Goal: Task Accomplishment & Management: Use online tool/utility

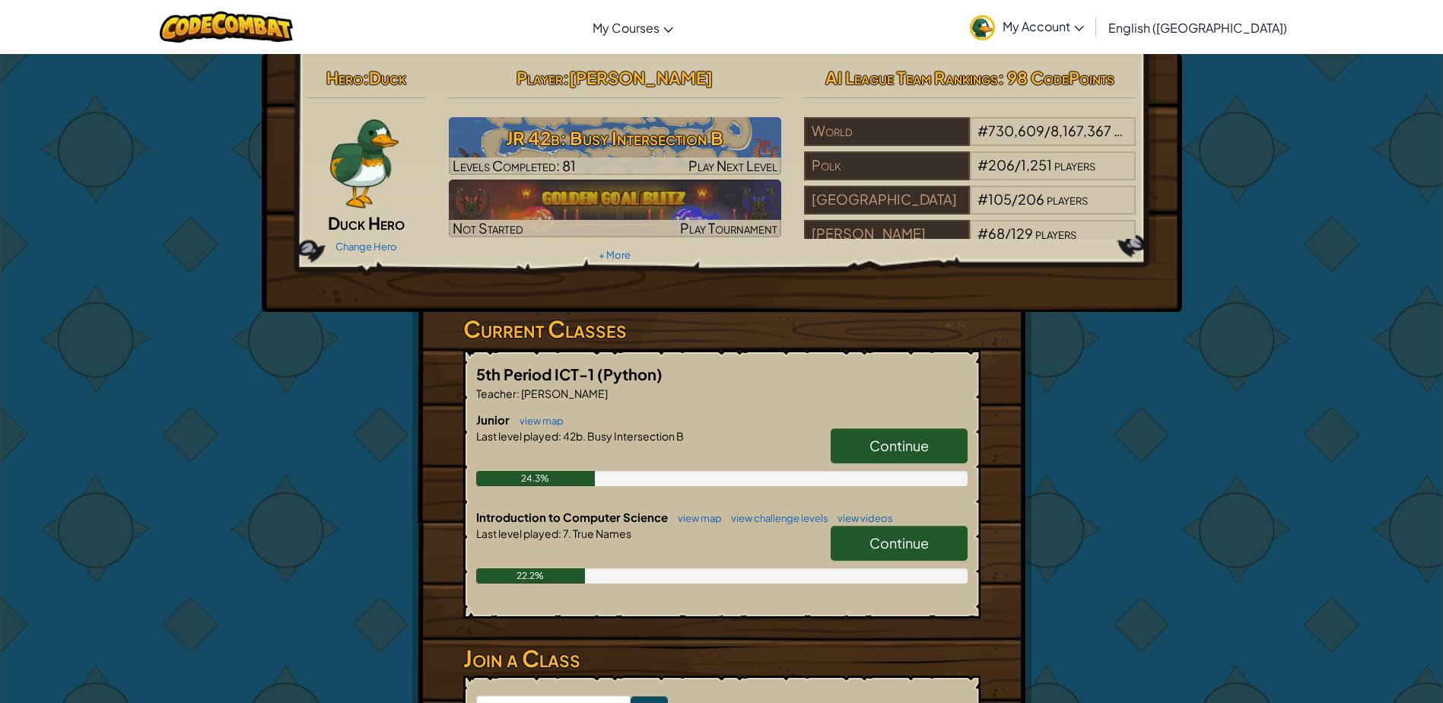
drag, startPoint x: 883, startPoint y: 431, endPoint x: 883, endPoint y: 439, distance: 7.6
click at [883, 435] on link "Continue" at bounding box center [899, 445] width 137 height 35
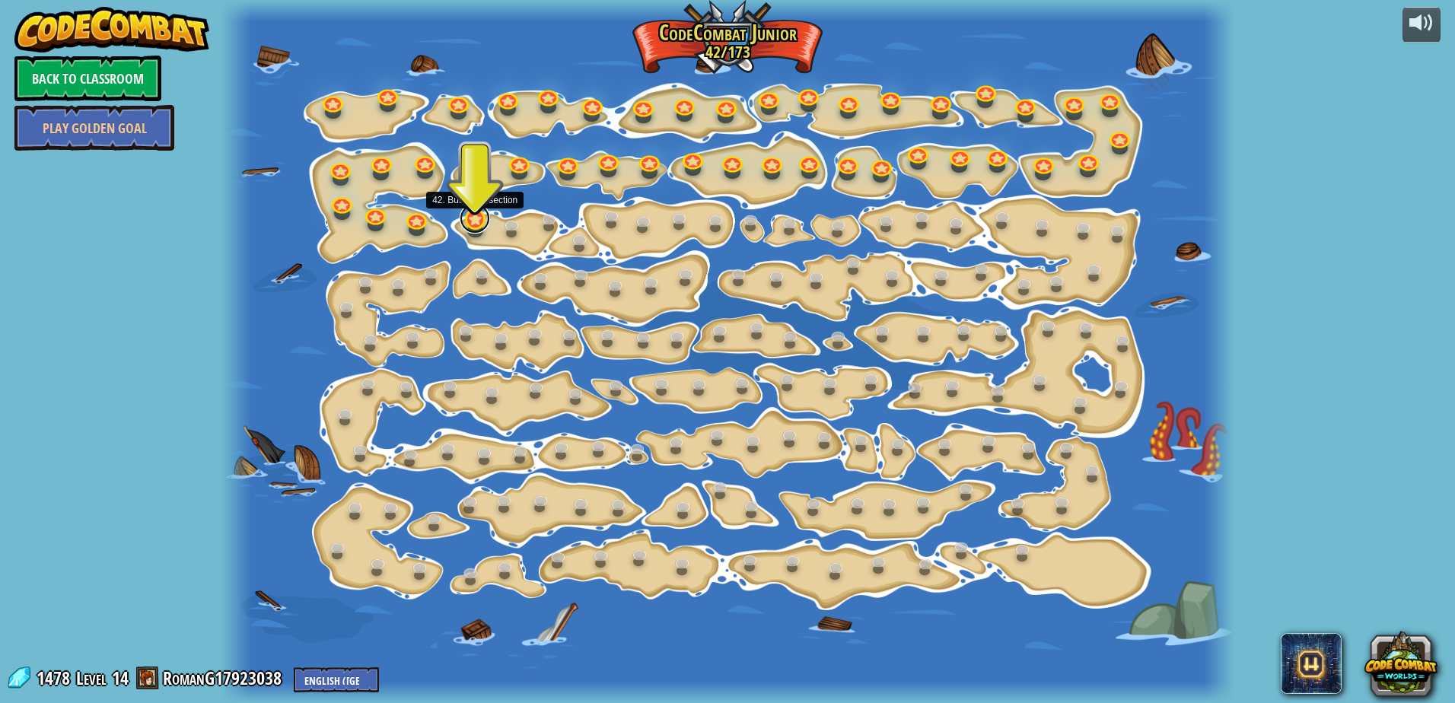
click at [476, 227] on link at bounding box center [475, 218] width 30 height 30
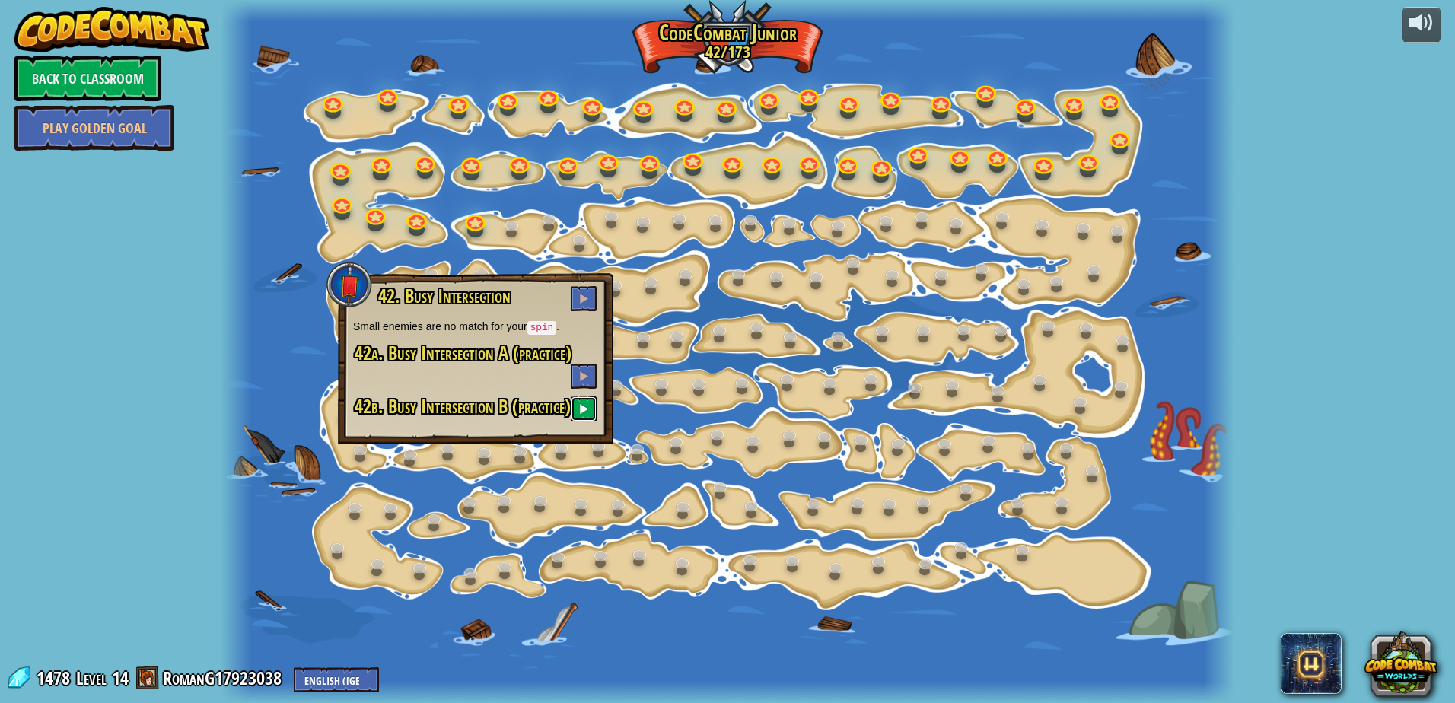
click at [589, 422] on button at bounding box center [584, 408] width 26 height 25
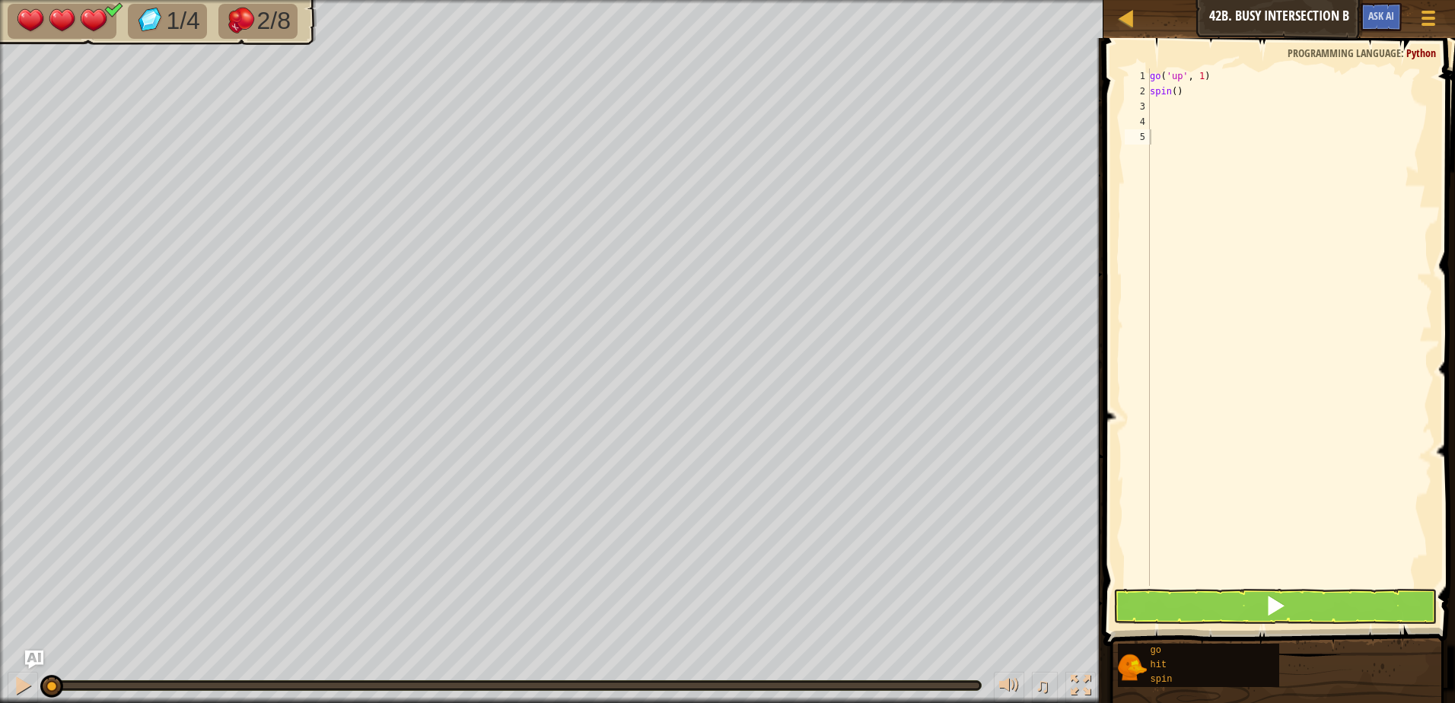
click at [1204, 590] on button at bounding box center [1274, 606] width 323 height 35
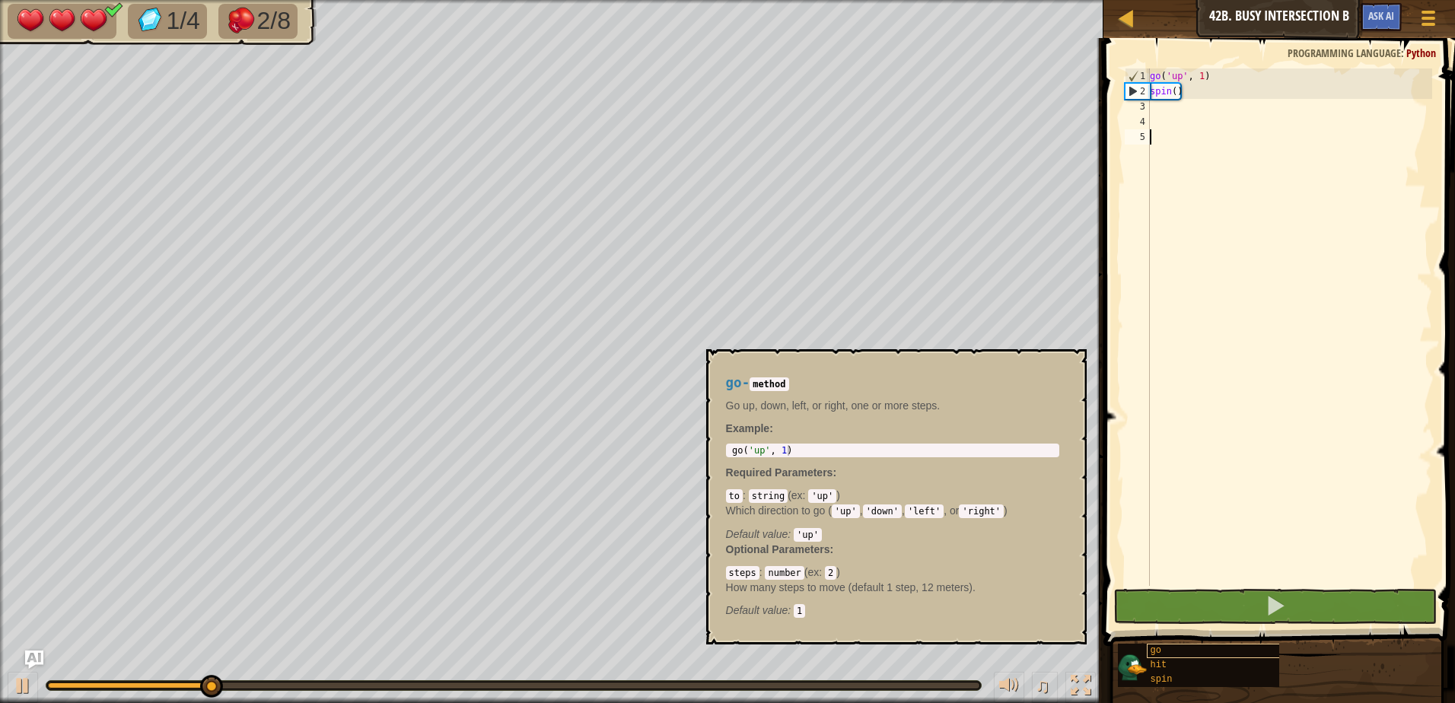
type textarea "g"
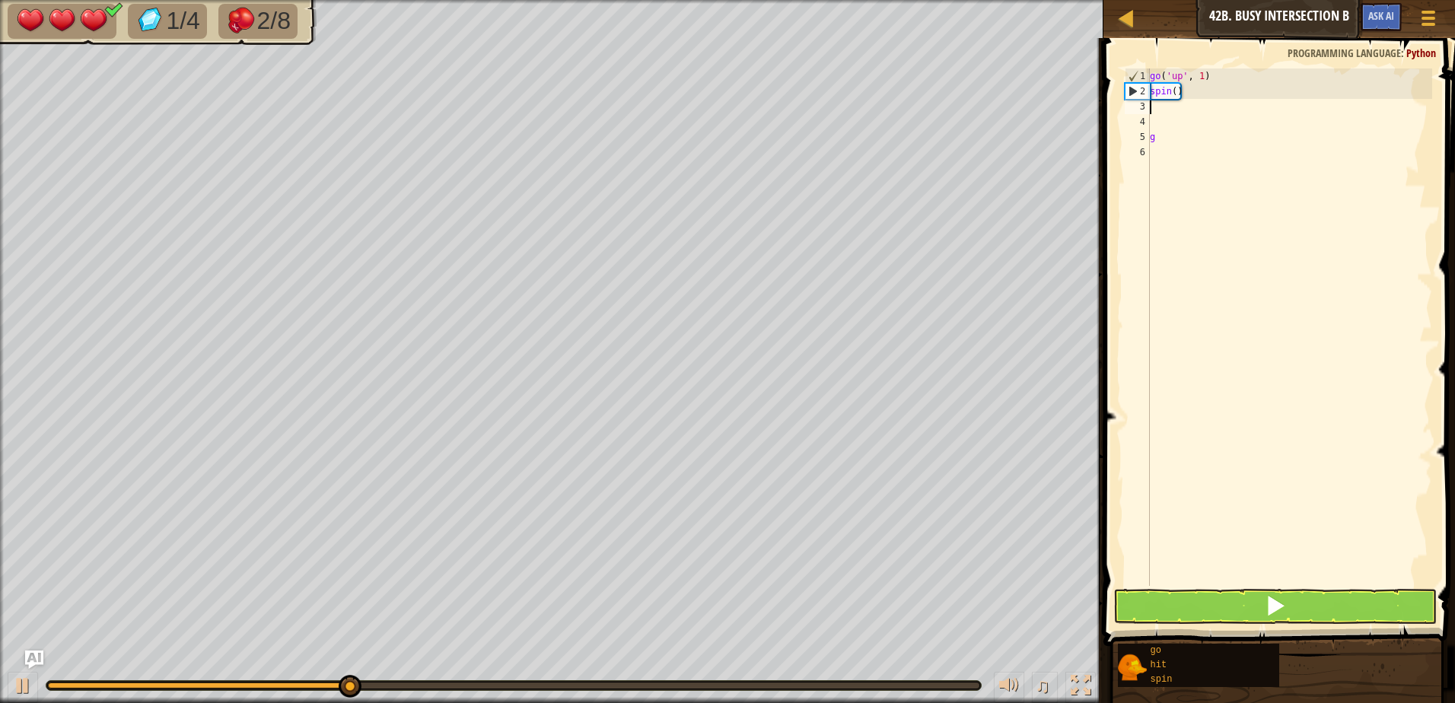
click at [1158, 107] on div "go ( 'up' , 1 ) spin ( ) g" at bounding box center [1289, 342] width 285 height 548
type textarea "g"
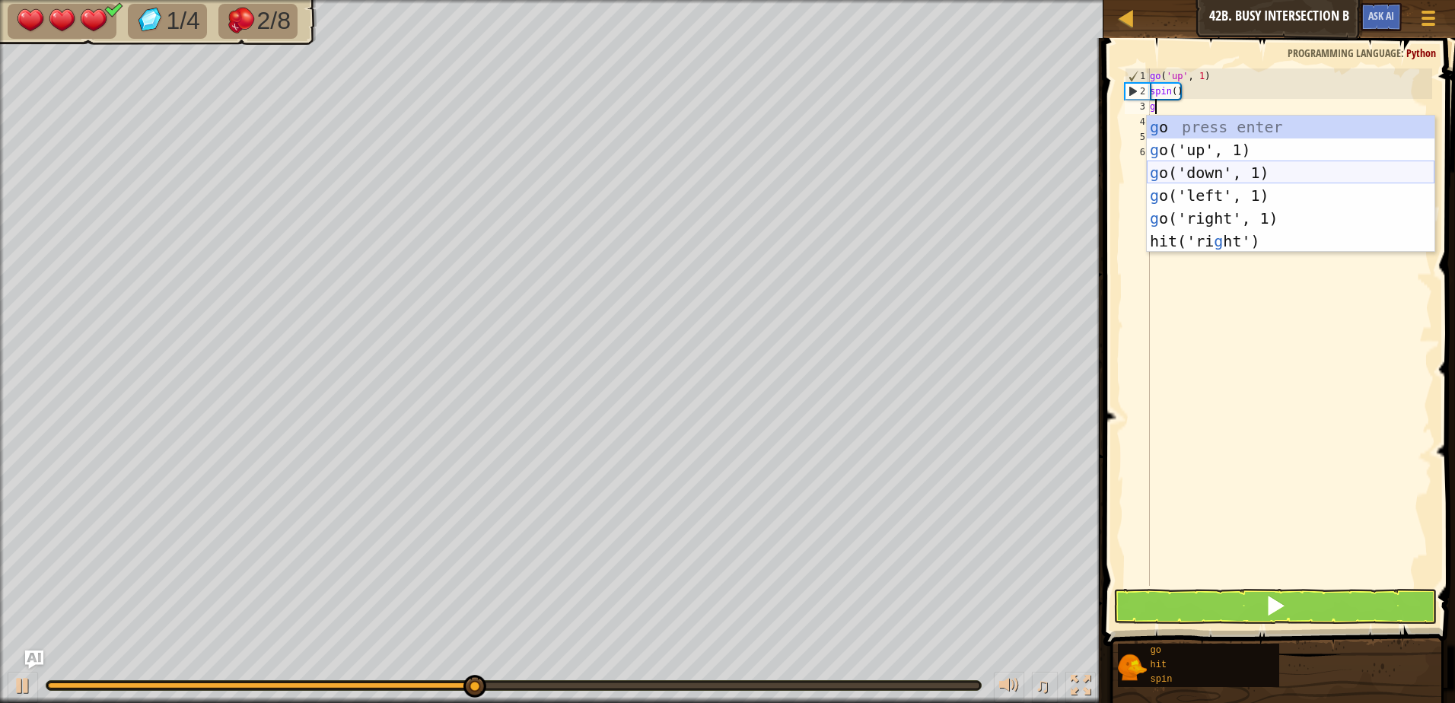
click at [1215, 164] on div "g o press enter g o('up', 1) press enter g o('down', 1) press enter g o('left',…" at bounding box center [1291, 207] width 288 height 183
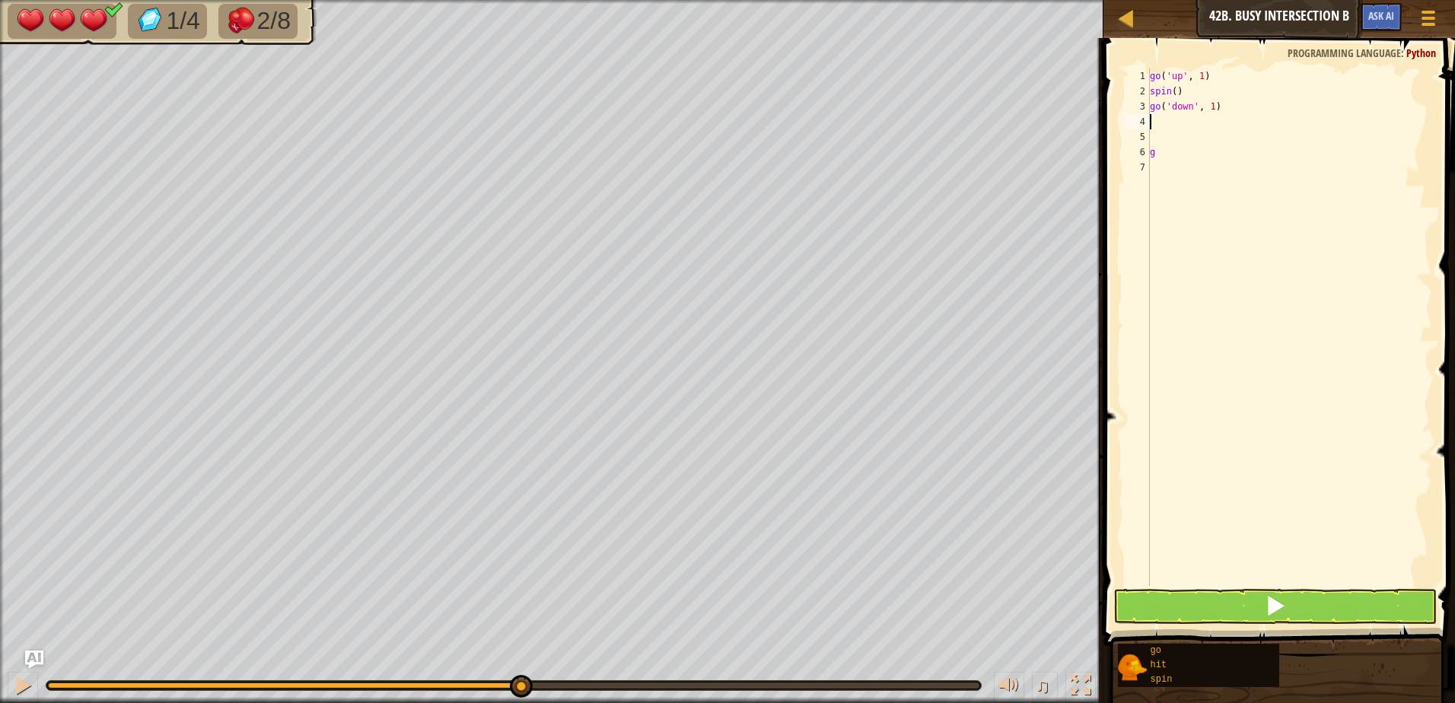
type textarea "s"
click at [1212, 138] on div "s pin press enter" at bounding box center [1291, 165] width 288 height 68
click at [1181, 169] on div "go ( 'up' , 1 ) spin ( ) go ( 'down' , 1 ) spin ( ) g" at bounding box center [1289, 342] width 285 height 548
type textarea "g"
click at [1219, 609] on button at bounding box center [1274, 606] width 323 height 35
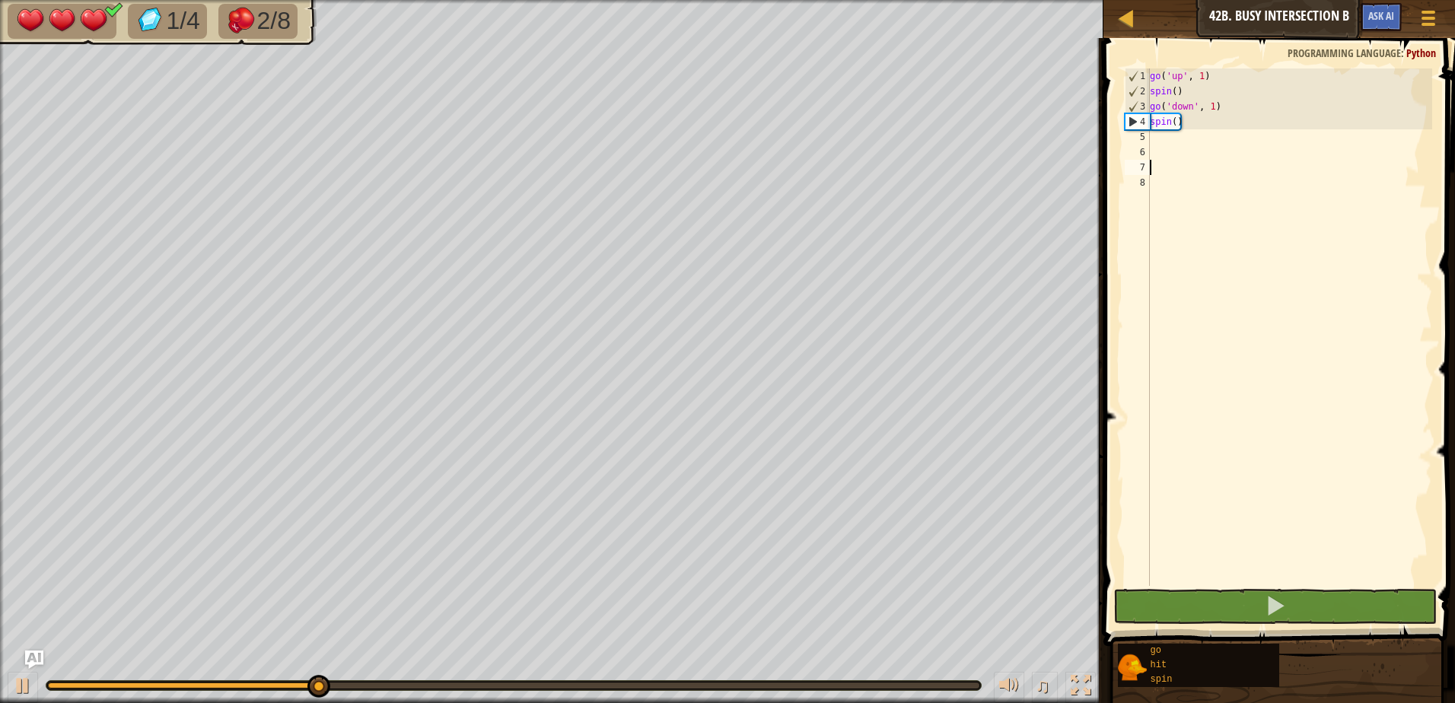
click at [1283, 122] on div "go ( 'up' , 1 ) spin ( ) go ( 'down' , 1 ) spin ( )" at bounding box center [1289, 342] width 285 height 548
click at [1188, 122] on div "go ( 'up' , 1 ) spin ( ) go ( 'down' , 1 ) spin ( )" at bounding box center [1289, 342] width 285 height 548
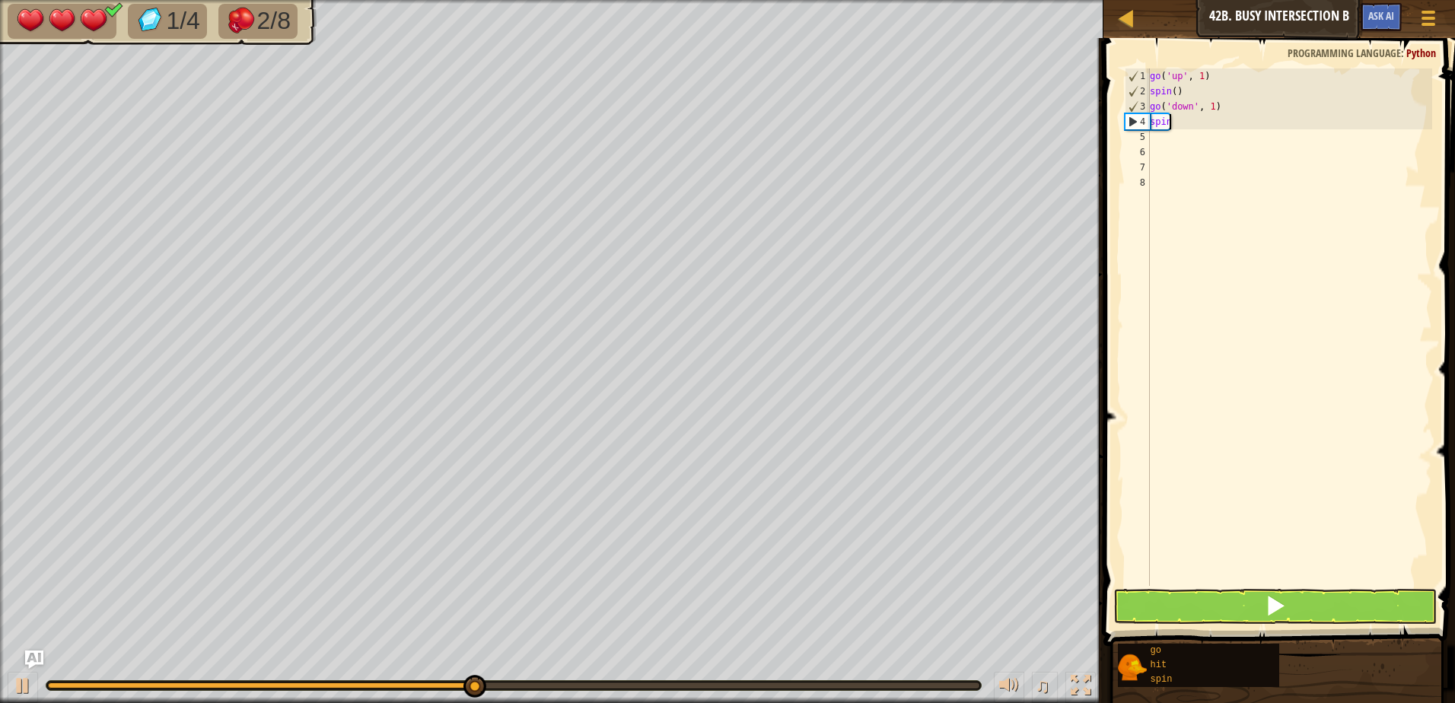
type textarea "s"
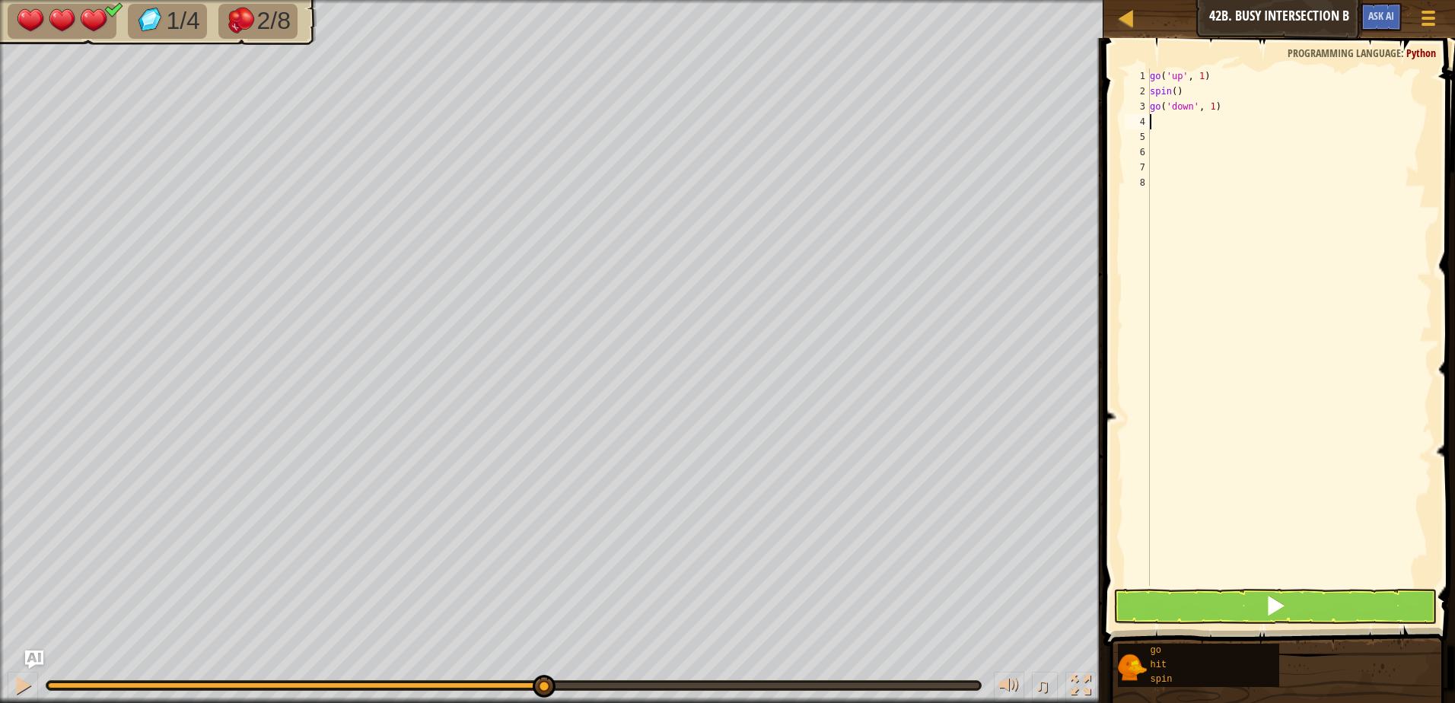
type textarea "g"
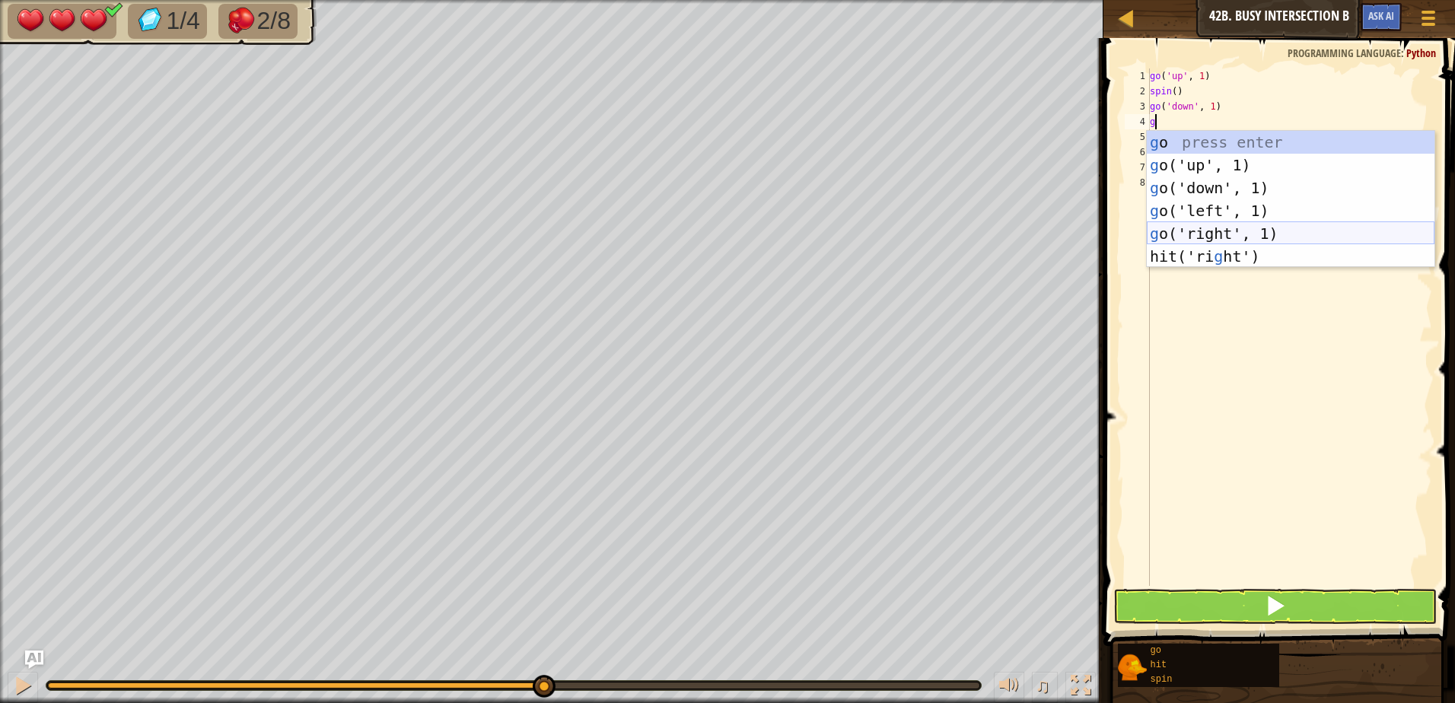
click at [1236, 225] on div "g o press enter g o('up', 1) press enter g o('down', 1) press enter g o('left',…" at bounding box center [1291, 222] width 288 height 183
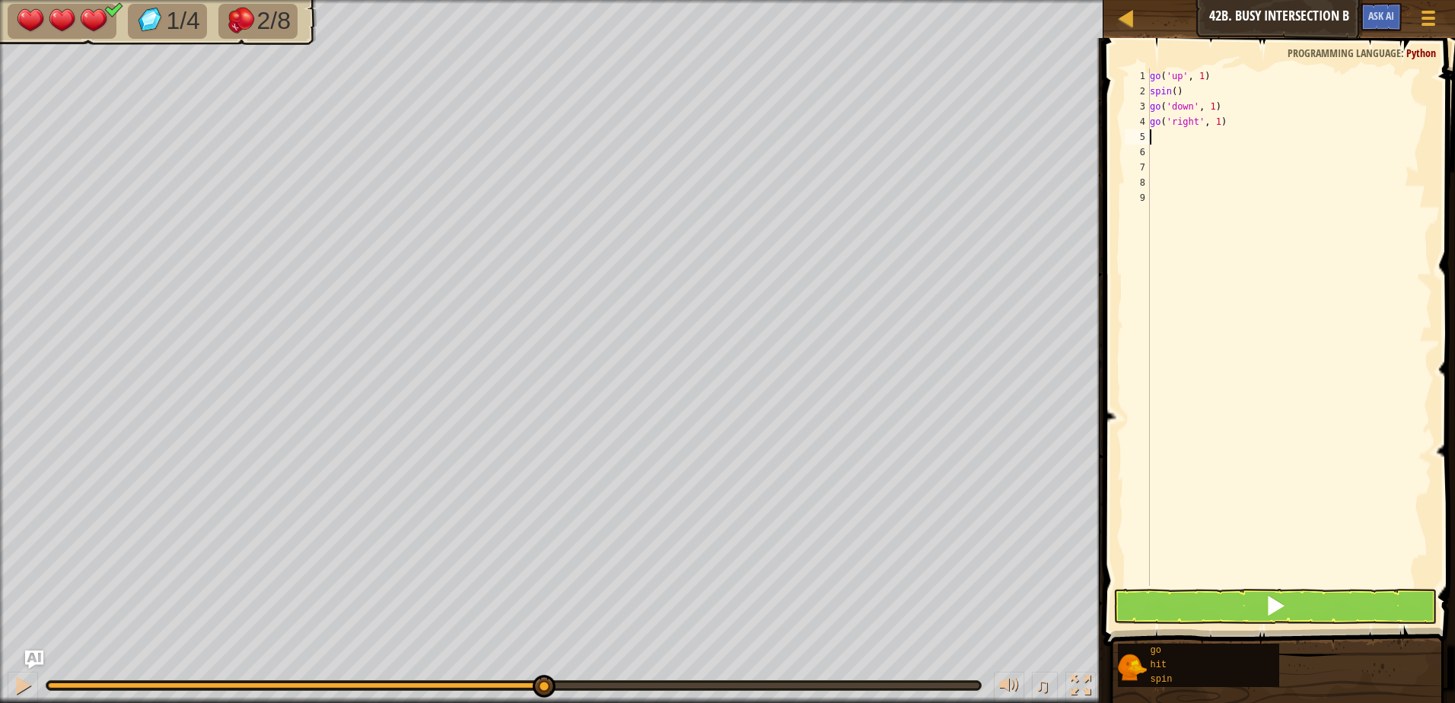
type textarea "s"
click at [1256, 154] on div "s pin press enter" at bounding box center [1291, 180] width 288 height 68
click at [1233, 613] on button at bounding box center [1274, 606] width 323 height 35
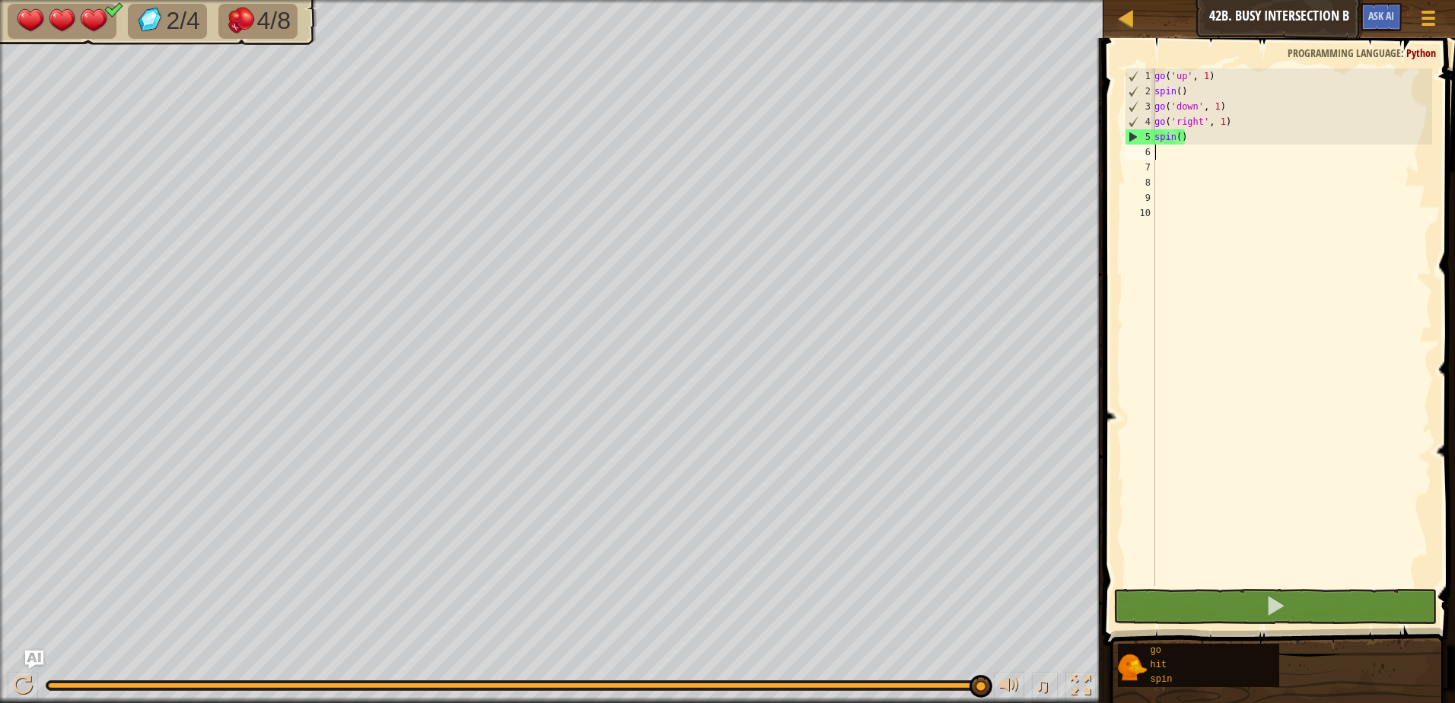
type textarea "g"
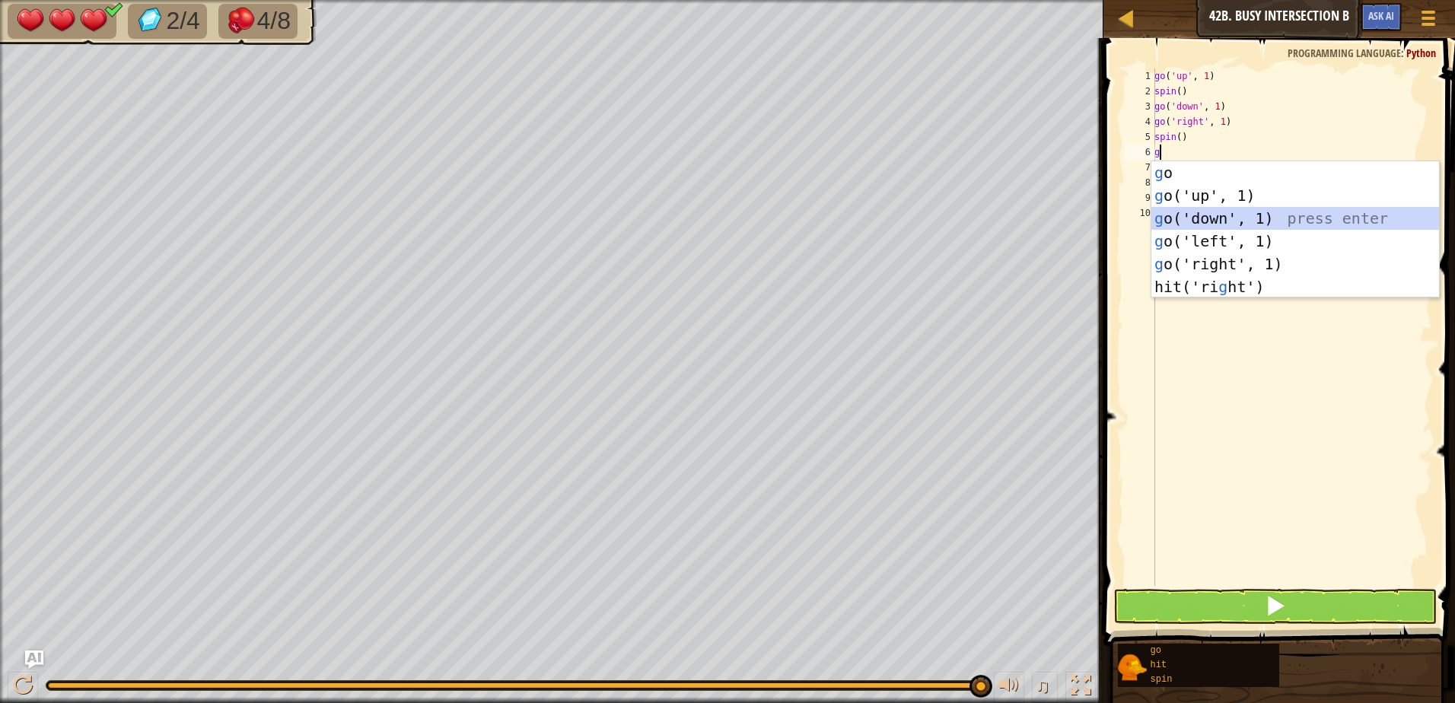
drag, startPoint x: 1223, startPoint y: 218, endPoint x: 1209, endPoint y: 213, distance: 15.4
click at [1216, 216] on div "g o press enter g o('up', 1) press enter g o('down', 1) press enter g o('left',…" at bounding box center [1295, 252] width 288 height 183
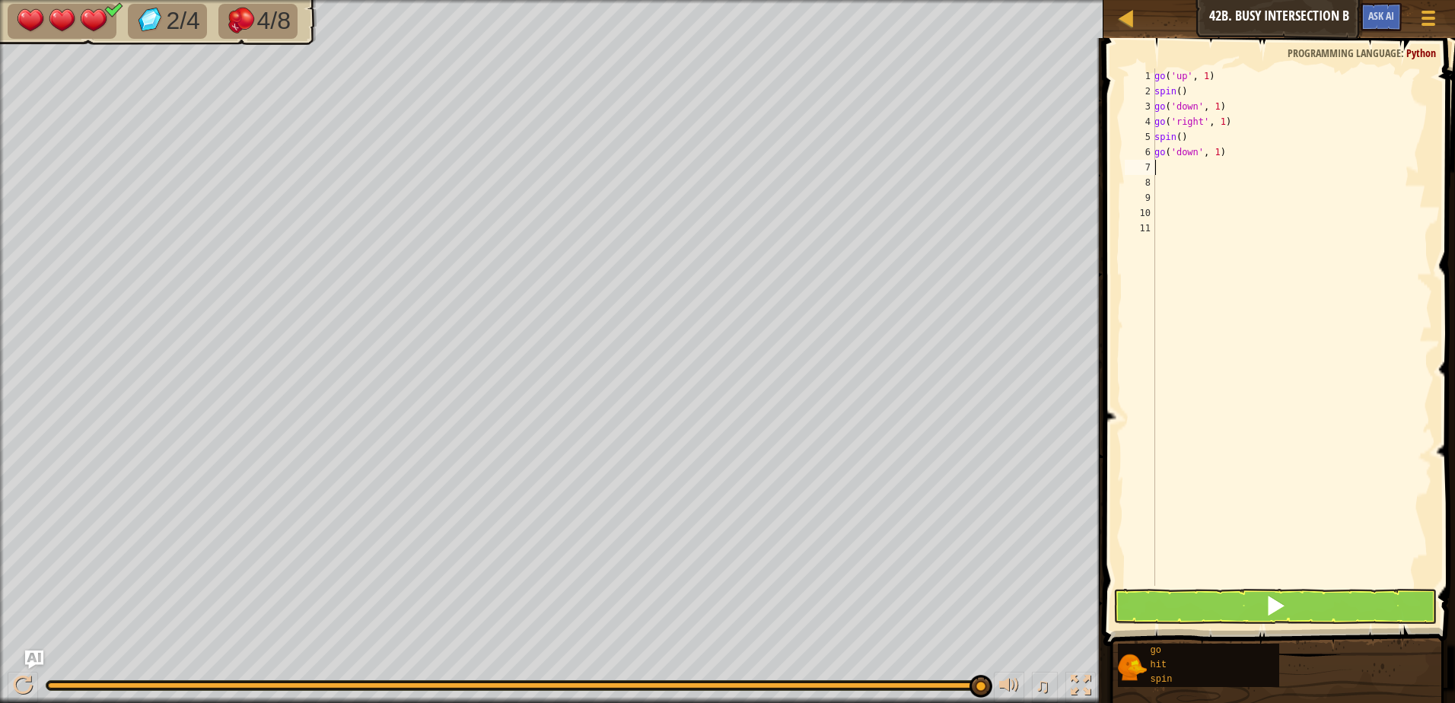
type textarea "g"
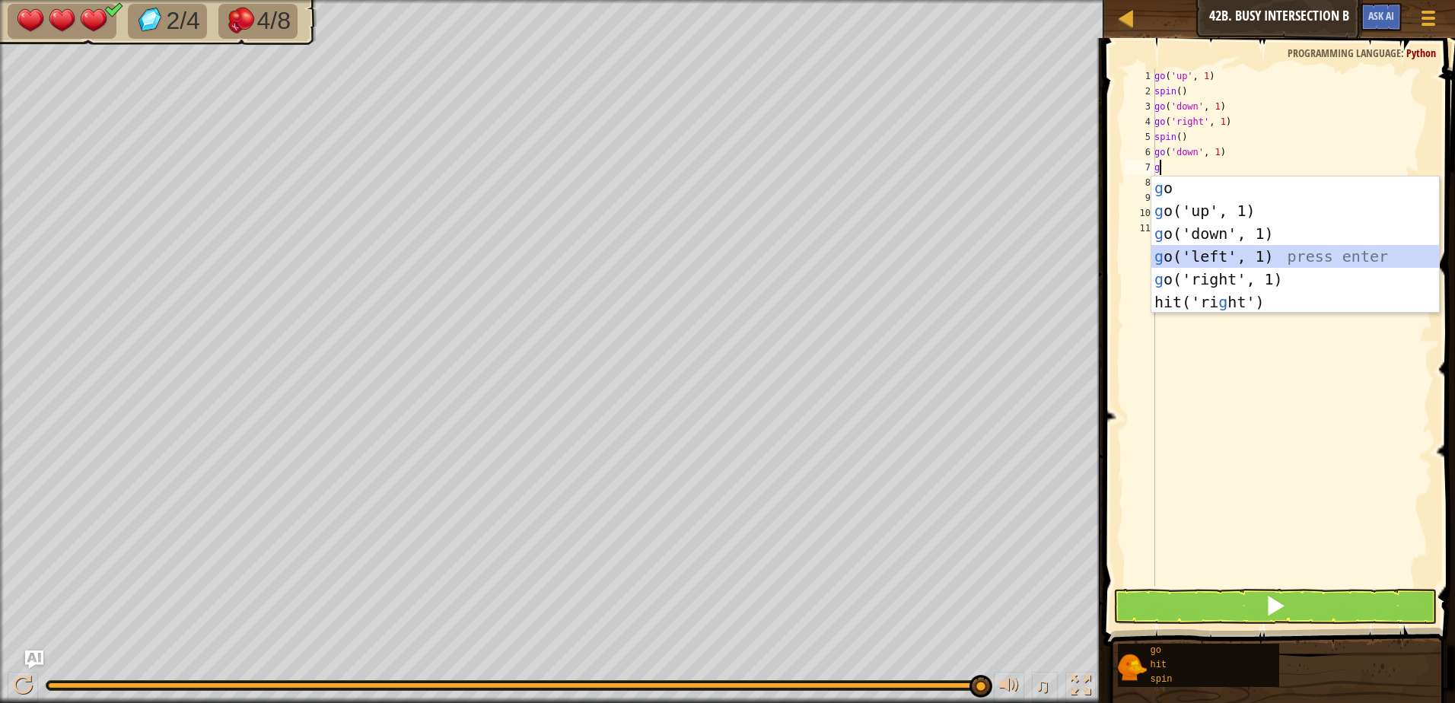
click at [1238, 249] on div "g o press enter g o('up', 1) press enter g o('down', 1) press enter g o('left',…" at bounding box center [1295, 268] width 288 height 183
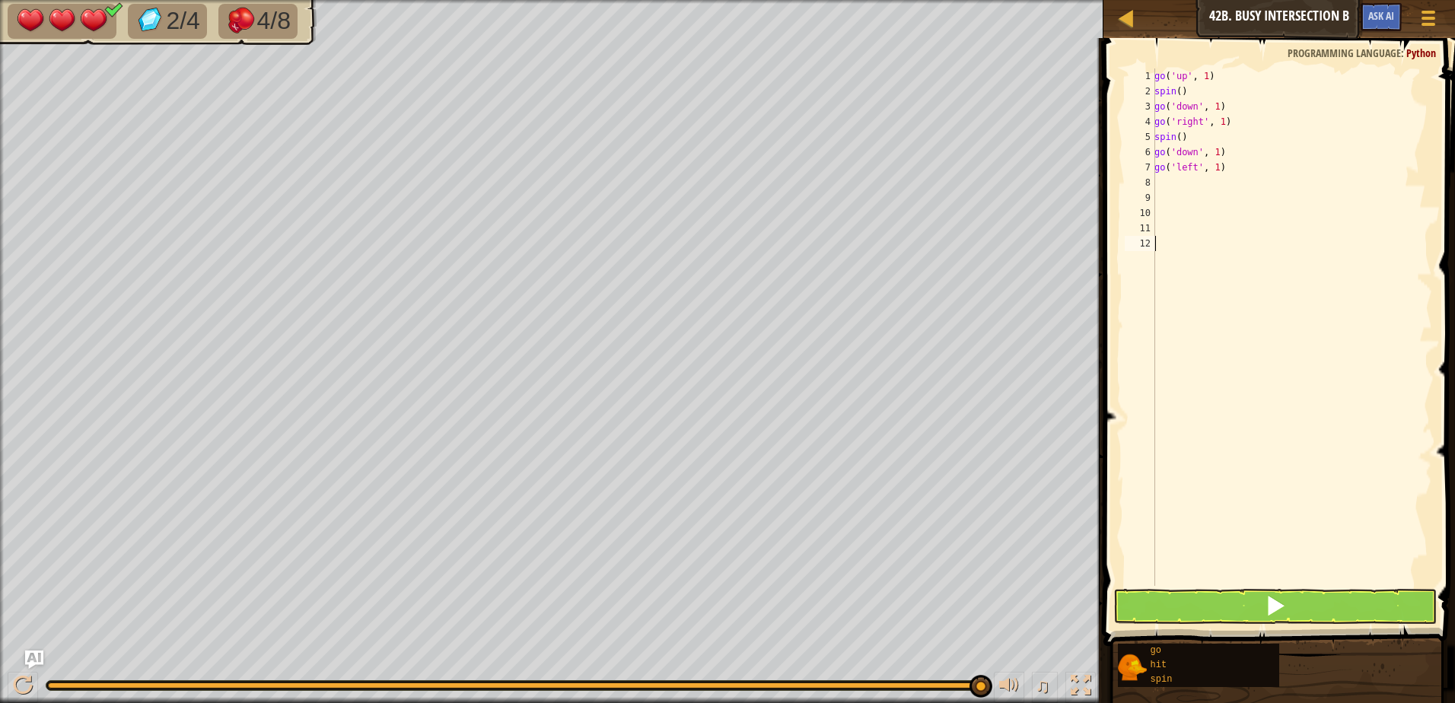
drag, startPoint x: 1329, startPoint y: 286, endPoint x: 1335, endPoint y: 257, distance: 29.4
click at [1334, 265] on div "go ( 'up' , 1 ) spin ( ) go ( 'down' , 1 ) go ( 'right' , 1 ) spin ( ) go ( 'do…" at bounding box center [1291, 342] width 281 height 548
click at [1198, 185] on div "go ( 'up' , 1 ) spin ( ) go ( 'down' , 1 ) go ( 'right' , 1 ) spin ( ) go ( 'do…" at bounding box center [1291, 342] width 281 height 548
type textarea "s"
click at [1188, 202] on div "s pin press enter" at bounding box center [1295, 226] width 288 height 68
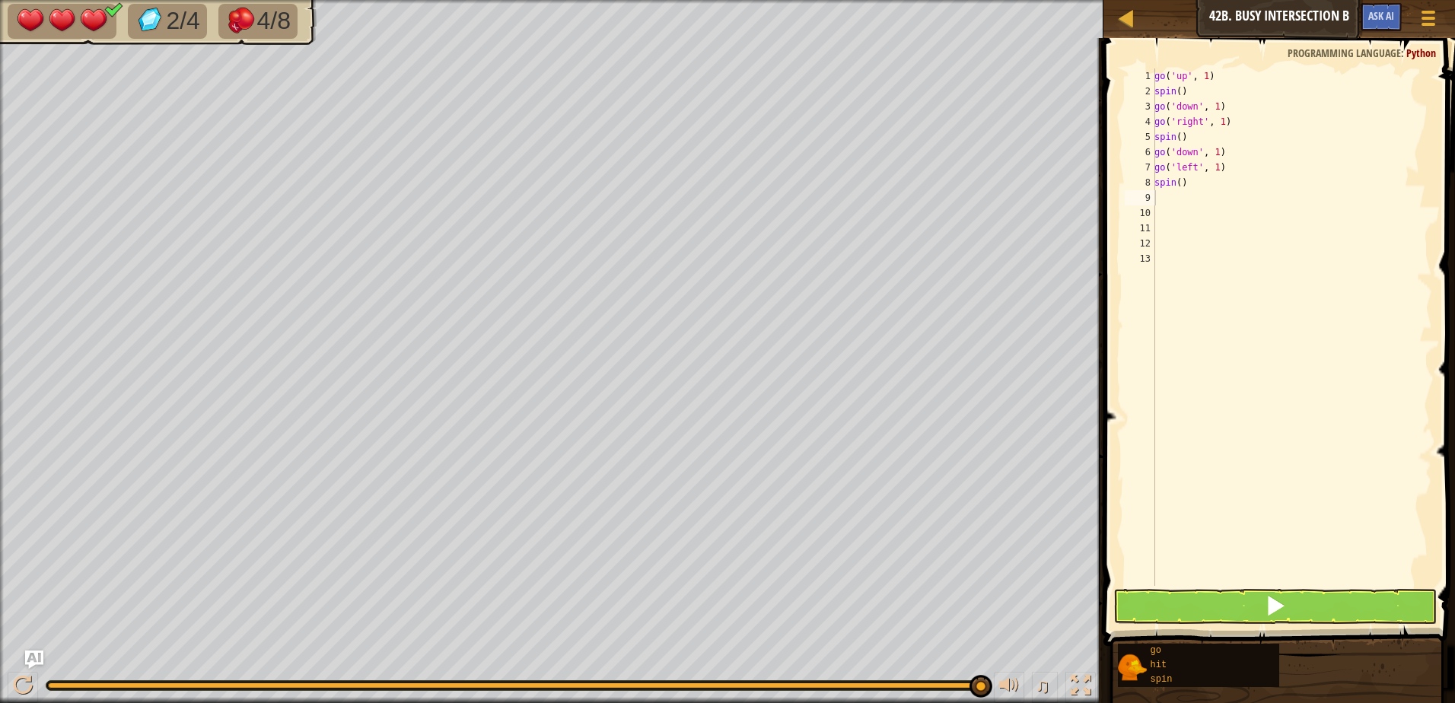
click at [1346, 9] on div "Map Junior 42b. Busy Intersection B Game Menu Ask AI" at bounding box center [1279, 19] width 352 height 38
type textarea "g"
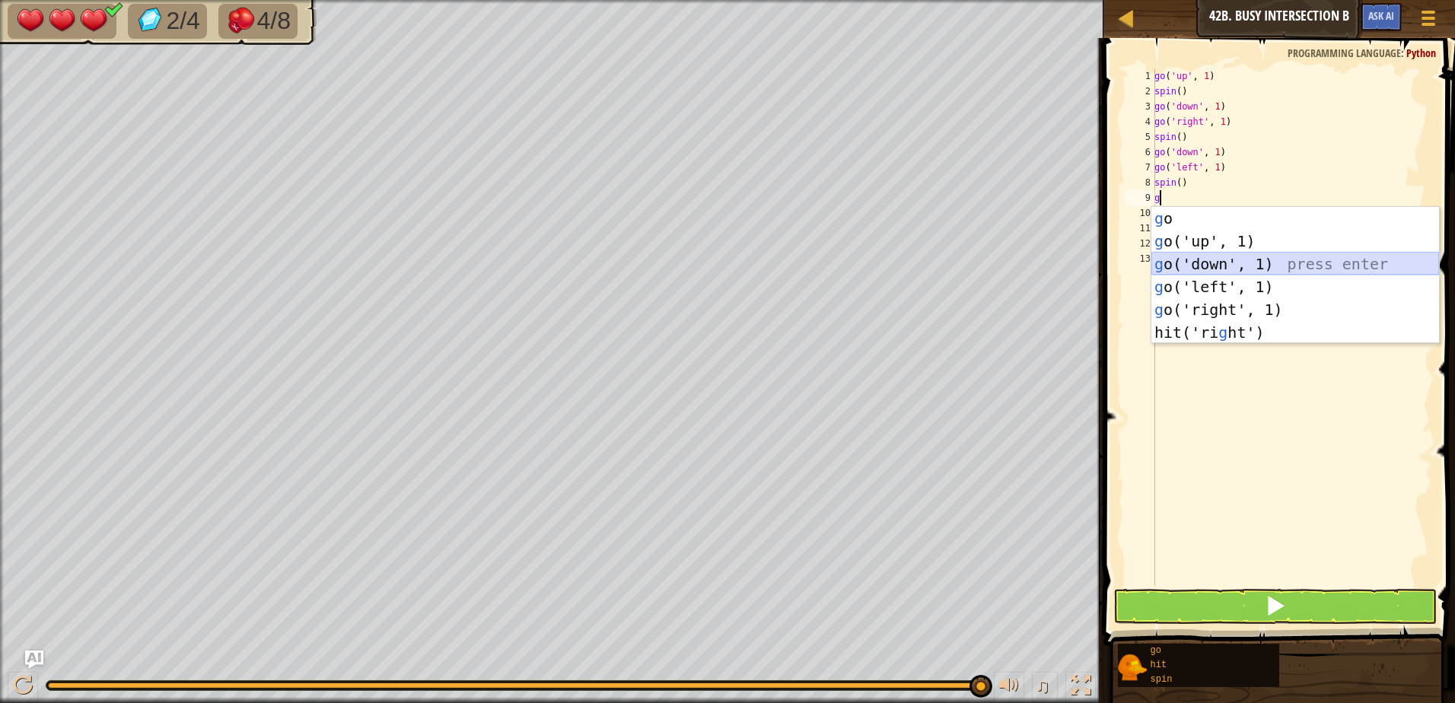
drag, startPoint x: 1268, startPoint y: 266, endPoint x: 1268, endPoint y: 257, distance: 8.4
click at [1268, 257] on div "g o press enter g o('up', 1) press enter g o('down', 1) press enter g o('left',…" at bounding box center [1295, 298] width 288 height 183
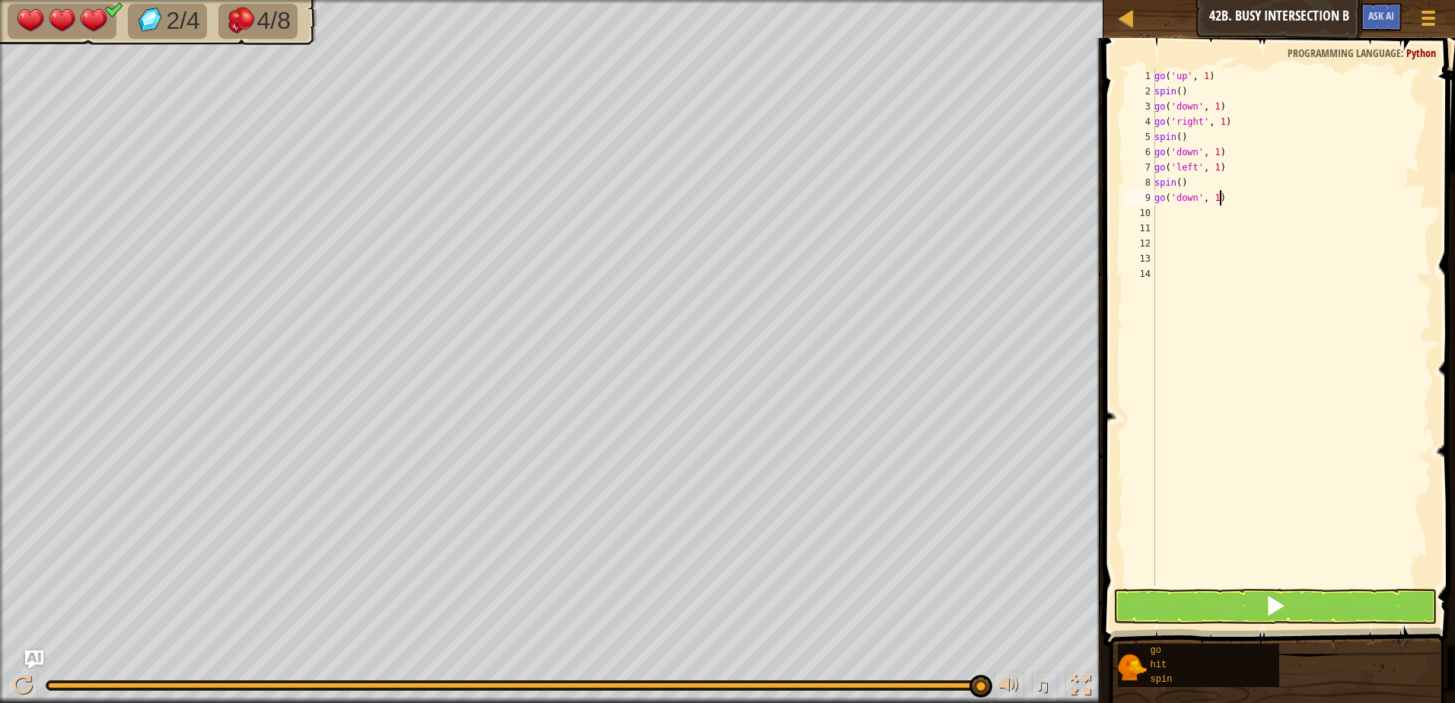
click at [1230, 199] on div "go ( 'up' , 1 ) spin ( ) go ( 'down' , 1 ) go ( 'right' , 1 ) spin ( ) go ( 'do…" at bounding box center [1291, 342] width 281 height 548
type textarea "g"
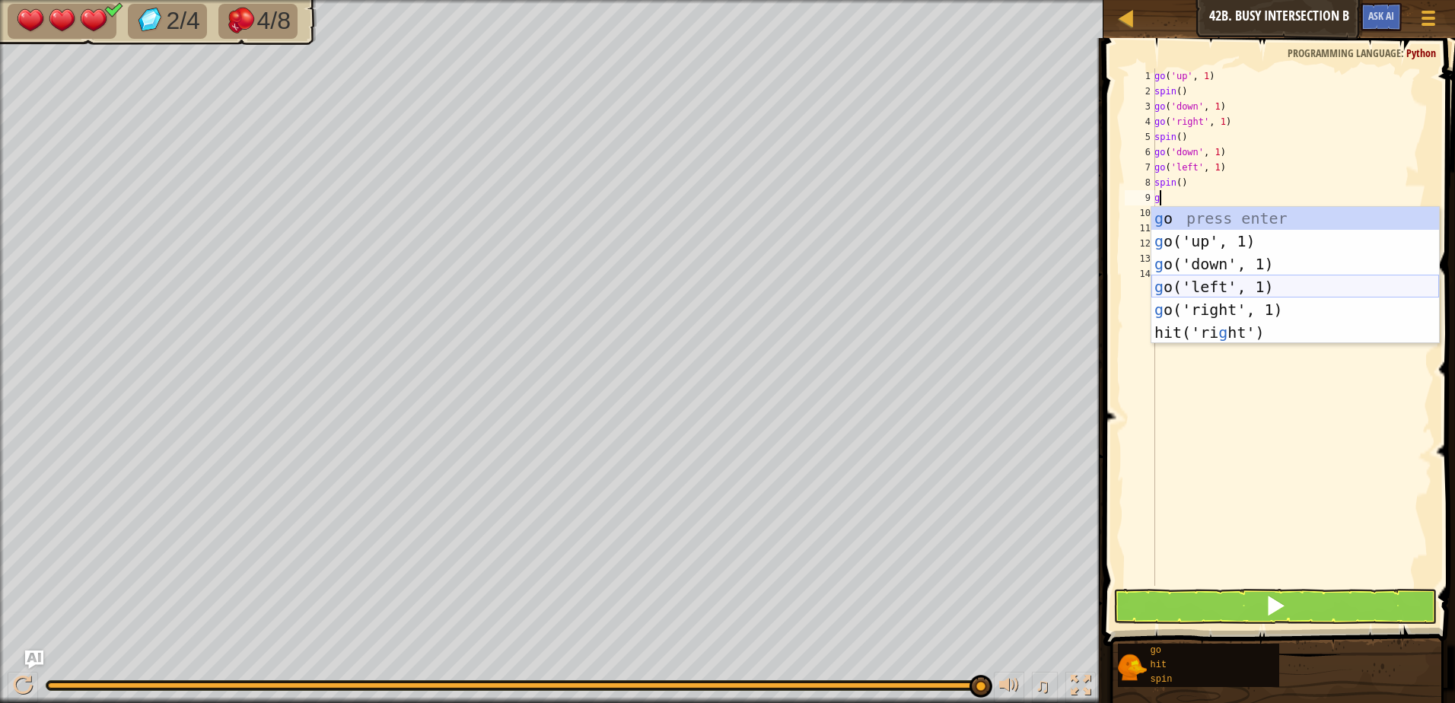
click at [1187, 282] on div "g o press enter g o('up', 1) press enter g o('down', 1) press enter g o('left',…" at bounding box center [1295, 298] width 288 height 183
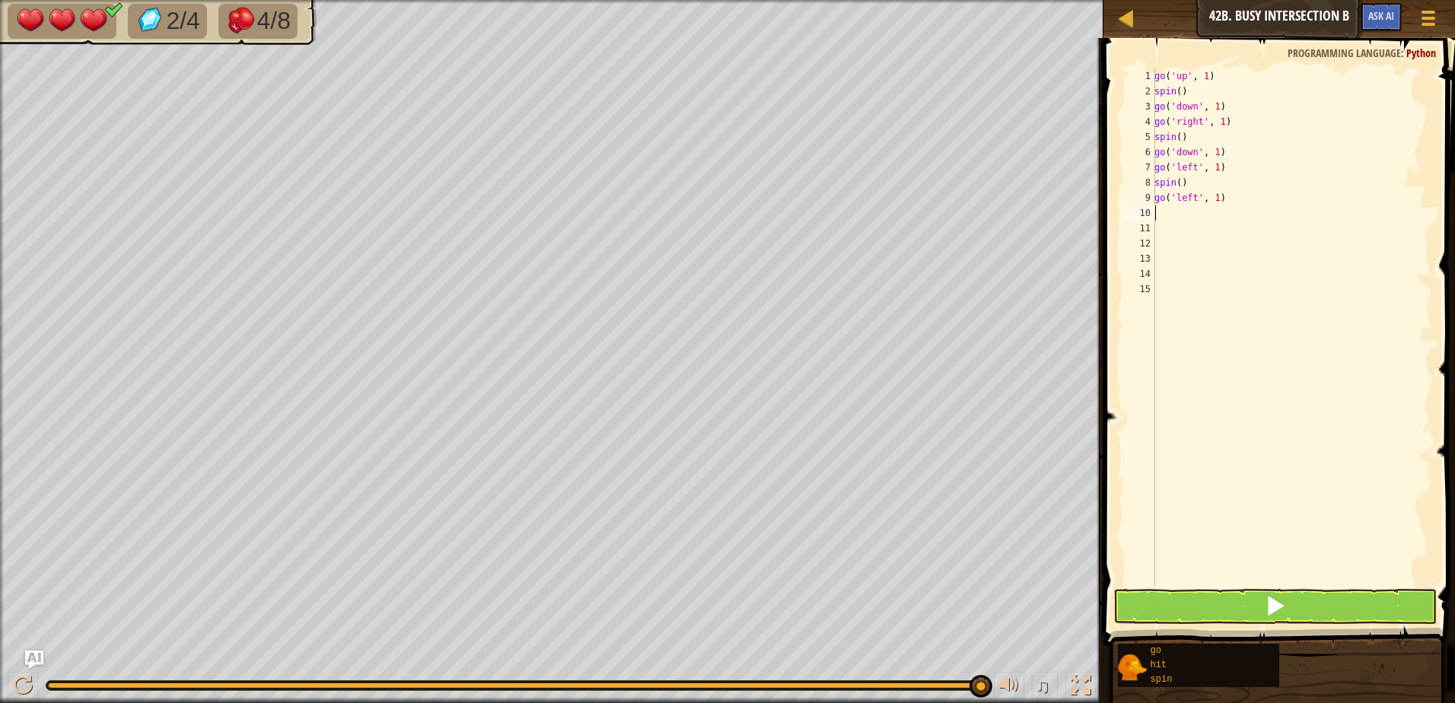
type textarea "g"
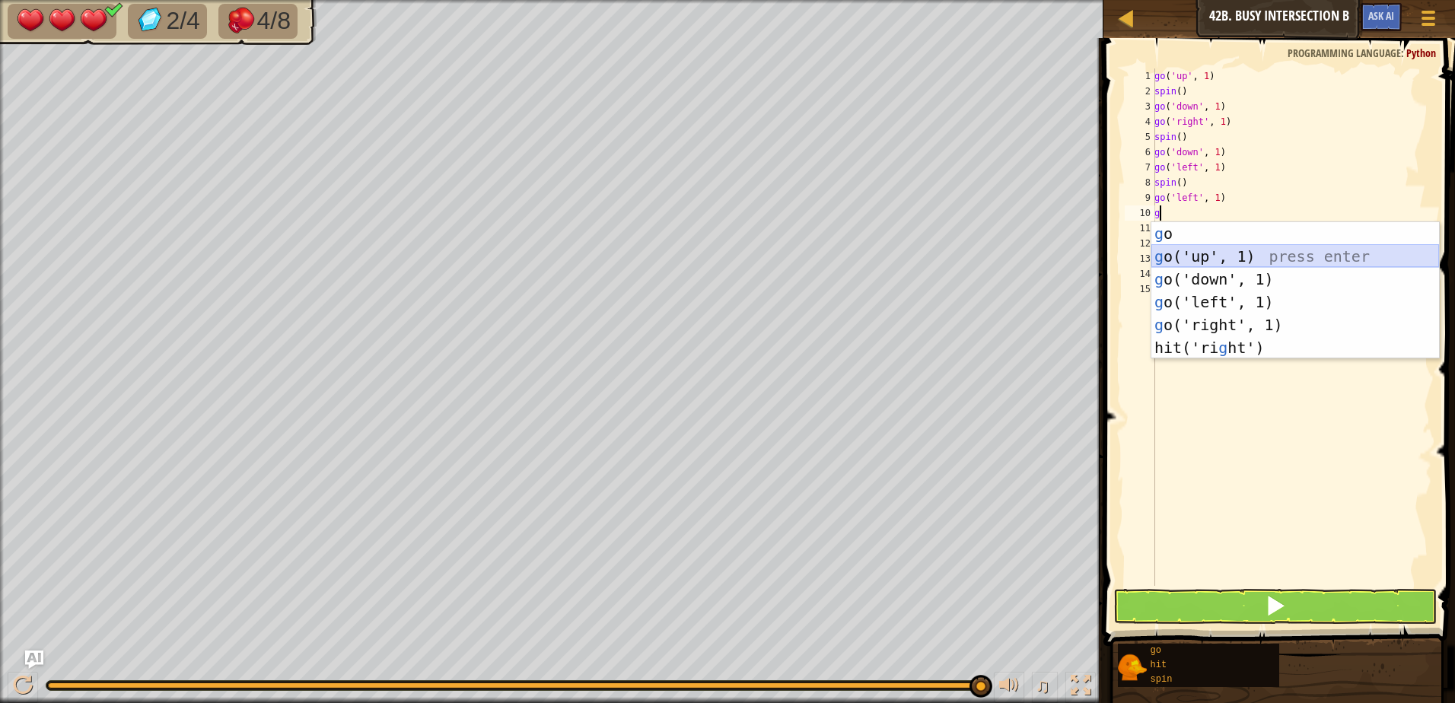
click at [1224, 259] on div "g o press enter g o('up', 1) press enter g o('down', 1) press enter g o('left',…" at bounding box center [1295, 313] width 288 height 183
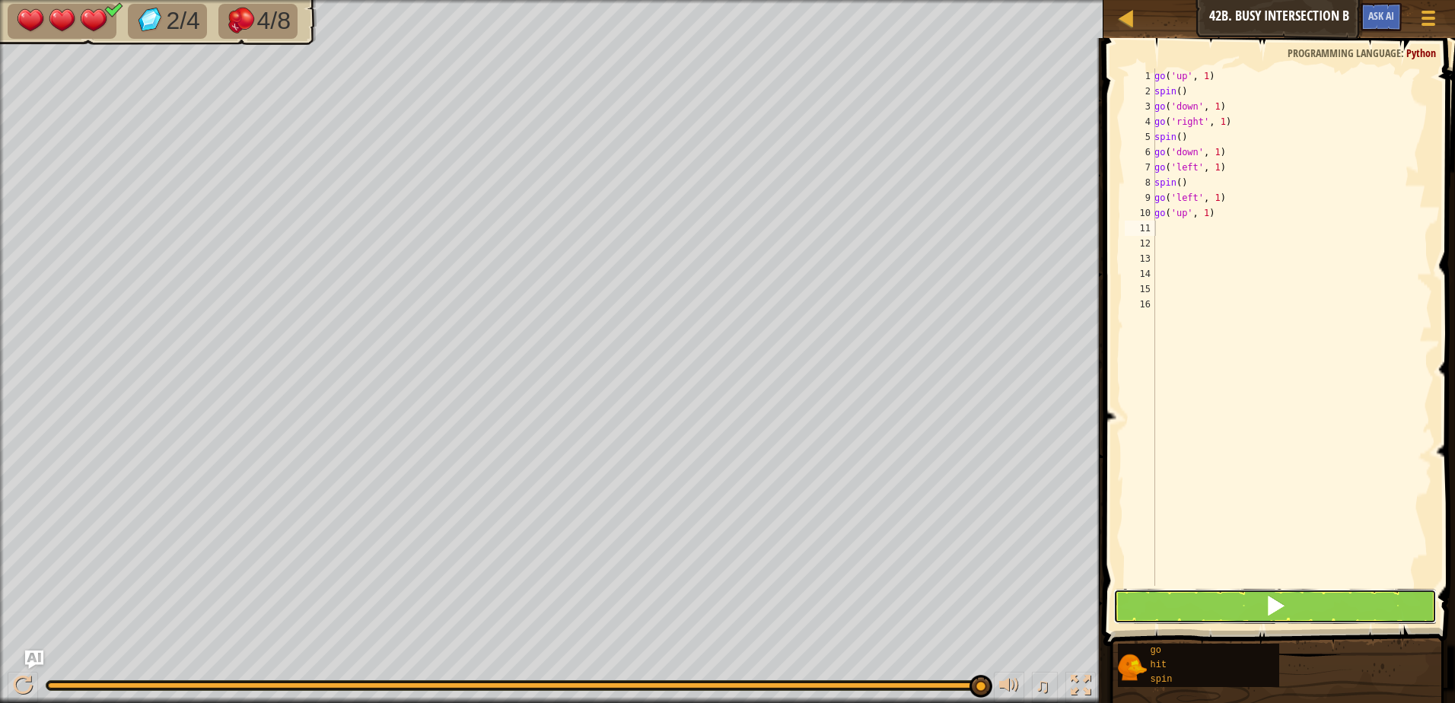
click at [1127, 600] on button at bounding box center [1274, 606] width 323 height 35
